Goal: Use online tool/utility: Utilize a website feature to perform a specific function

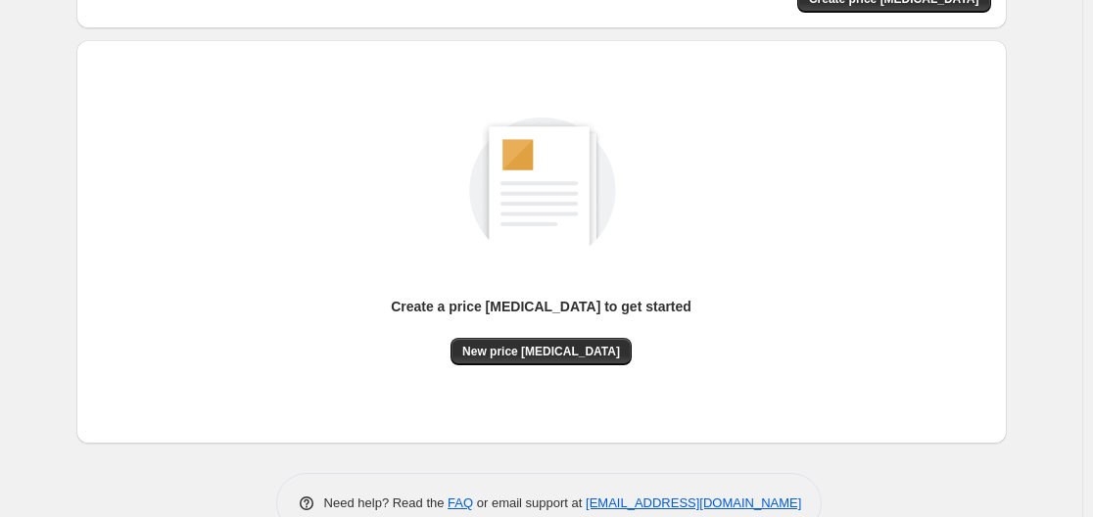
scroll to position [216, 0]
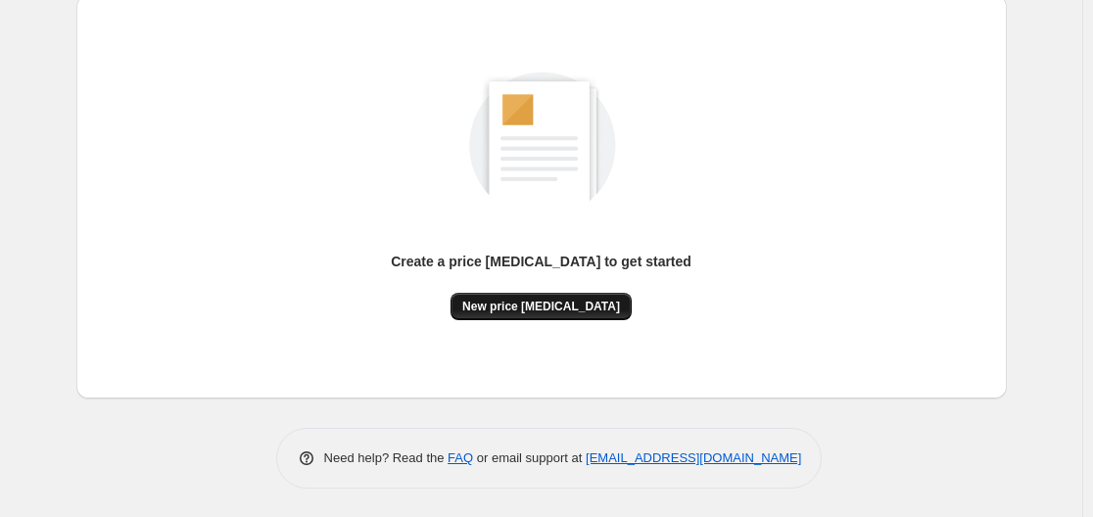
click at [547, 312] on span "New price [MEDICAL_DATA]" at bounding box center [541, 307] width 158 height 16
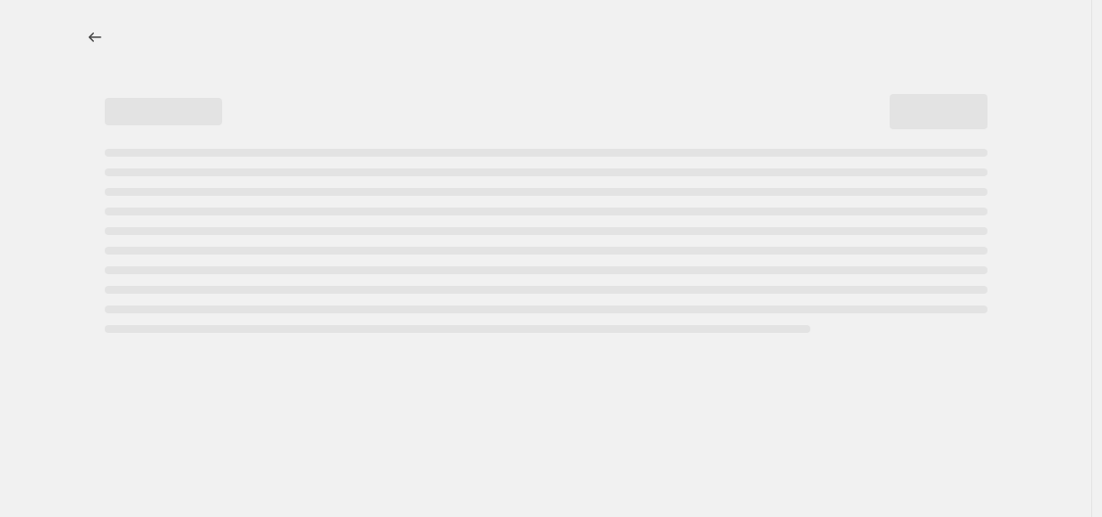
select select "percentage"
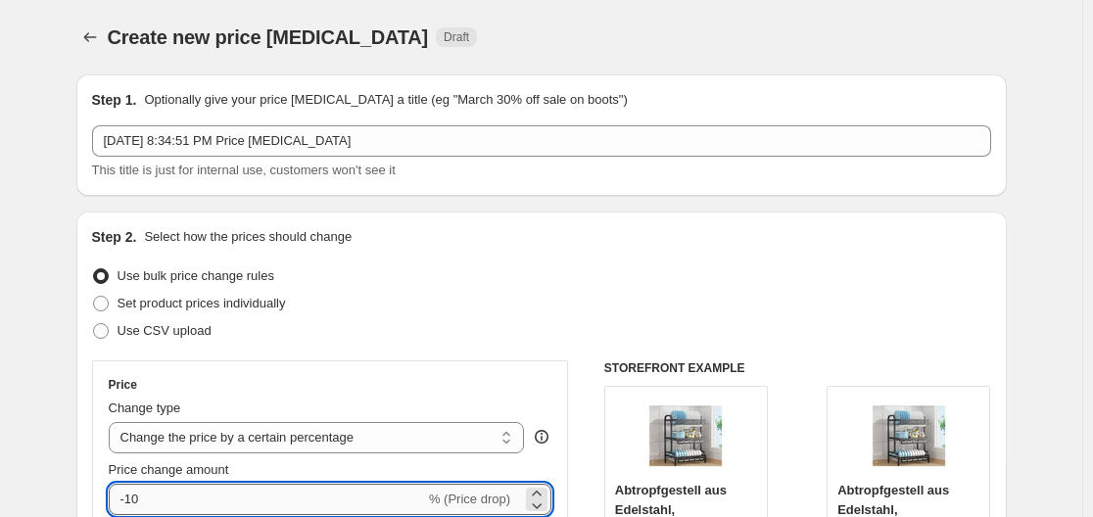
click at [217, 491] on input "-10" at bounding box center [267, 499] width 316 height 31
type input "-1"
type input "-35"
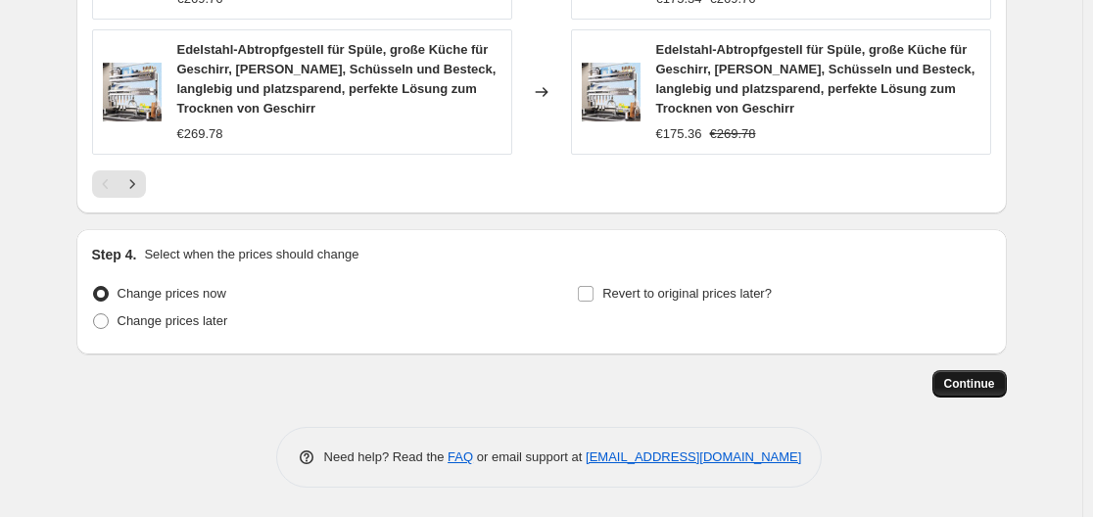
click at [971, 381] on span "Continue" at bounding box center [969, 384] width 51 height 16
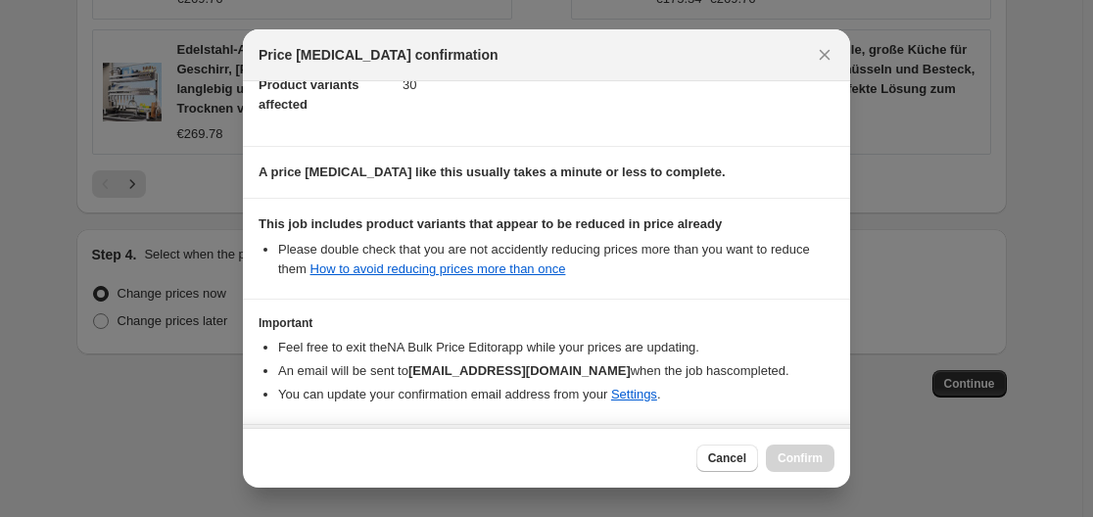
scroll to position [307, 0]
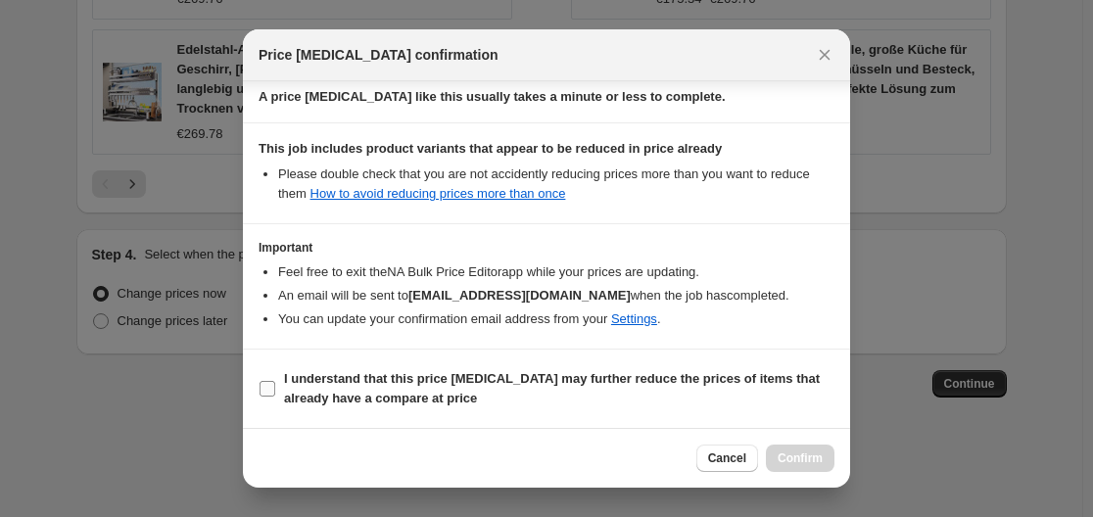
click at [418, 376] on b "I understand that this price change job may further reduce the prices of items …" at bounding box center [552, 388] width 536 height 34
click at [275, 381] on input "I understand that this price change job may further reduce the prices of items …" at bounding box center [267, 389] width 16 height 16
checkbox input "true"
click at [807, 453] on span "Confirm" at bounding box center [799, 458] width 45 height 16
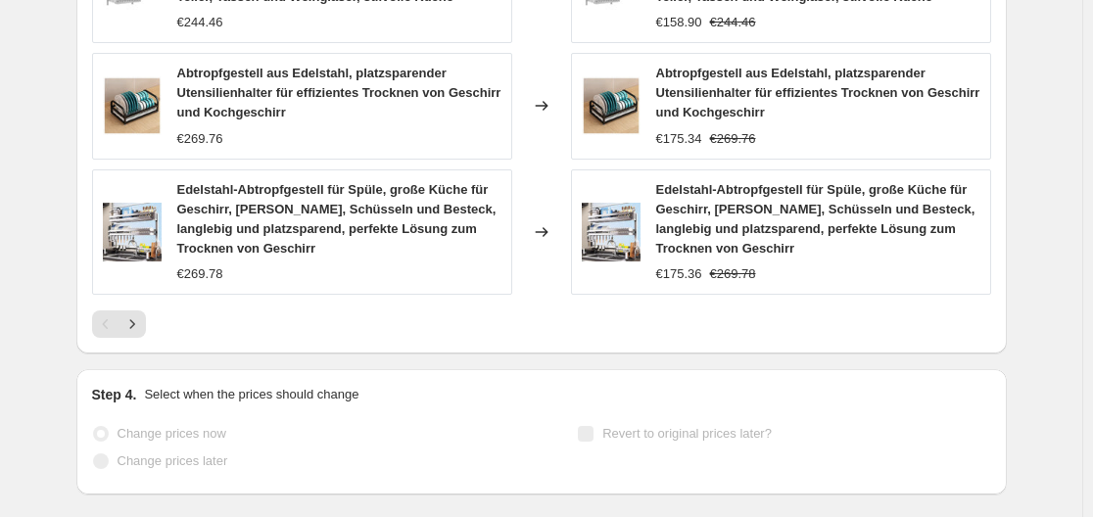
scroll to position [1700, 0]
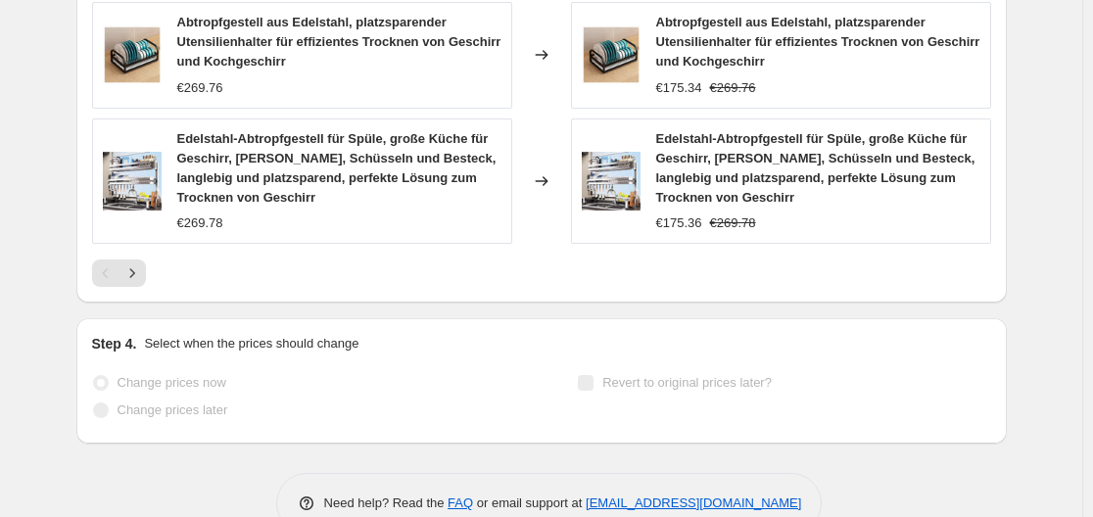
select select "percentage"
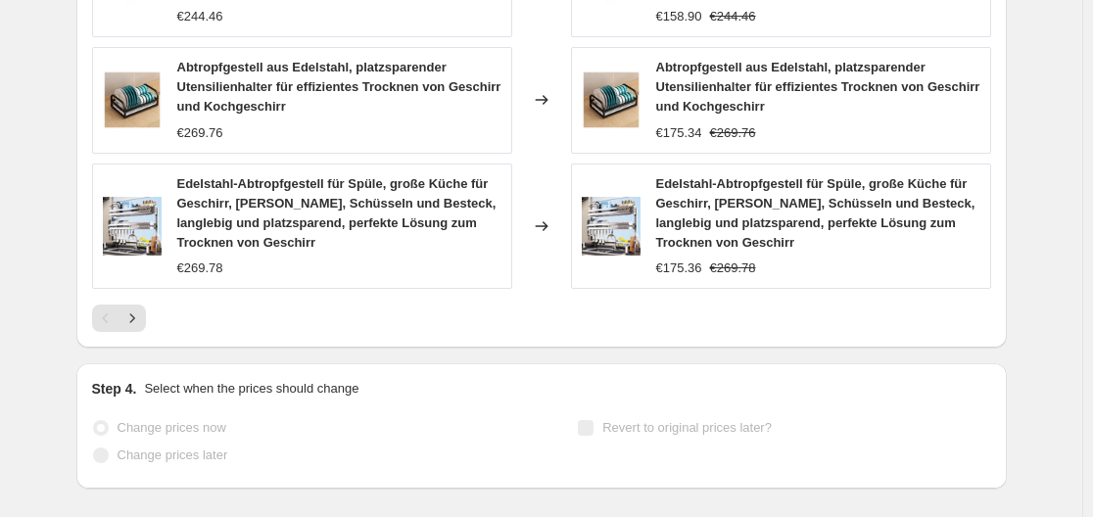
scroll to position [0, 0]
